Goal: Find specific page/section: Find specific page/section

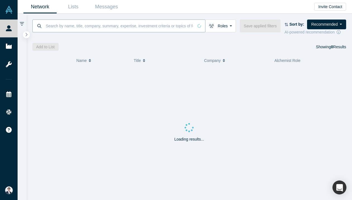
click at [122, 31] on input at bounding box center [119, 25] width 148 height 13
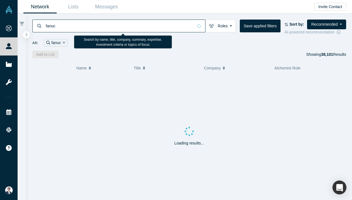
type input "fanuc"
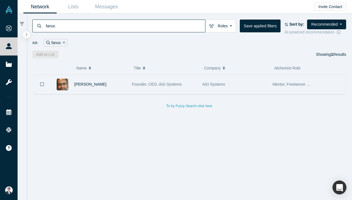
click at [160, 89] on div "Founder, CEO, AGI Systems" at bounding box center [164, 84] width 65 height 19
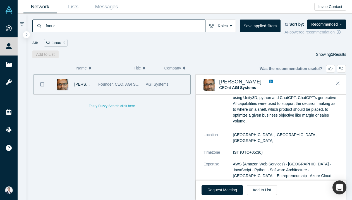
scroll to position [198, 0]
